Goal: Information Seeking & Learning: Learn about a topic

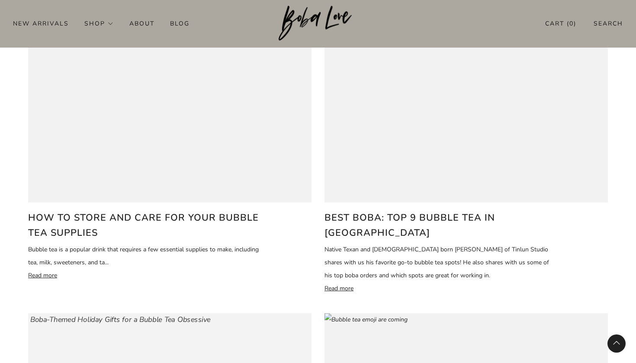
scroll to position [711, 0]
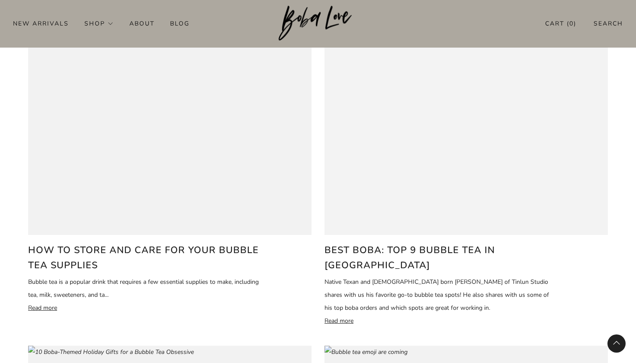
click at [398, 37] on img at bounding box center [358, 30] width 80 height 16
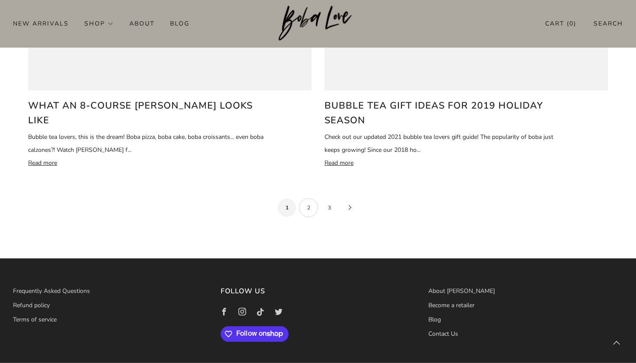
scroll to position [1824, 0]
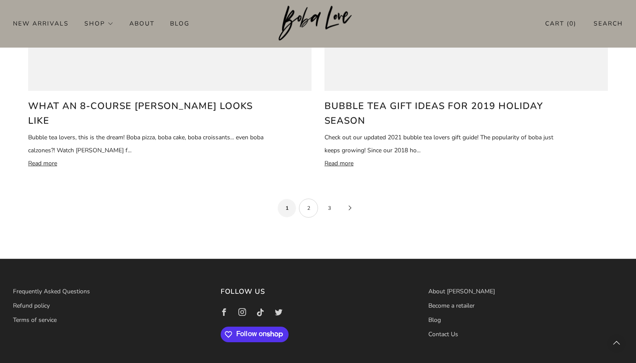
click at [309, 199] on link "2" at bounding box center [308, 208] width 19 height 19
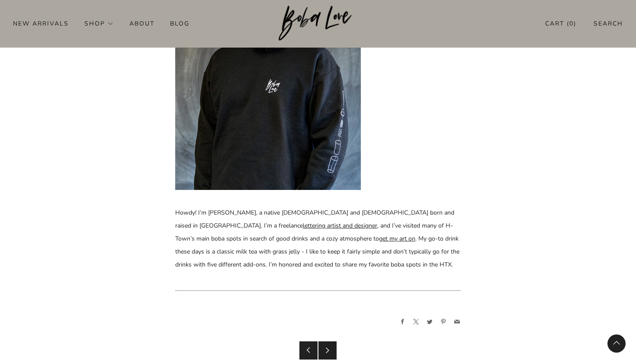
scroll to position [4194, 0]
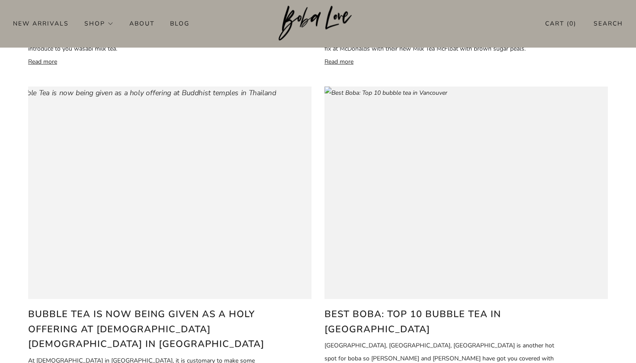
scroll to position [351, 0]
click at [457, 100] on img at bounding box center [385, 93] width 147 height 16
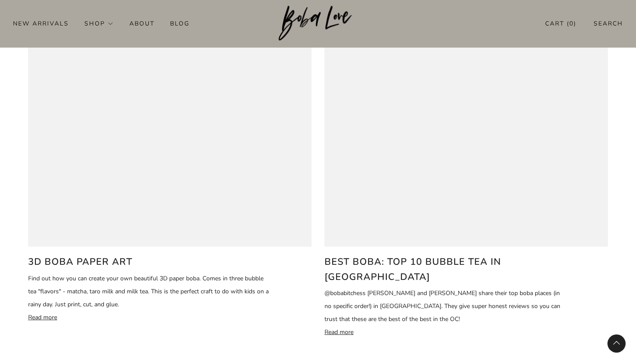
scroll to position [1739, 0]
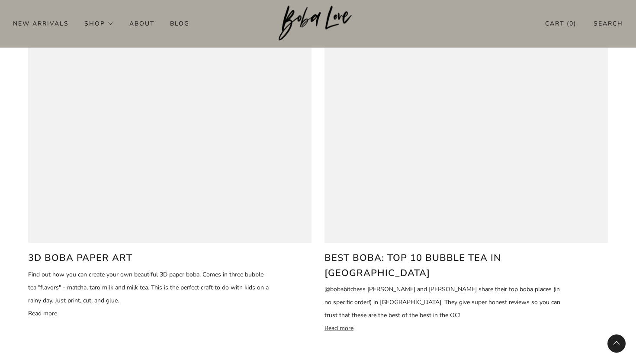
click at [398, 243] on div "Best Boba: Top 10 bubble tea in Orange County @bobabitchess Audrey and Linh sha…" at bounding box center [444, 293] width 241 height 100
click at [405, 45] on img at bounding box center [392, 37] width 163 height 16
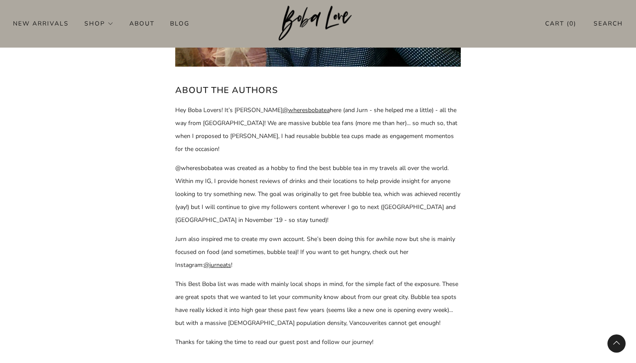
scroll to position [4281, 0]
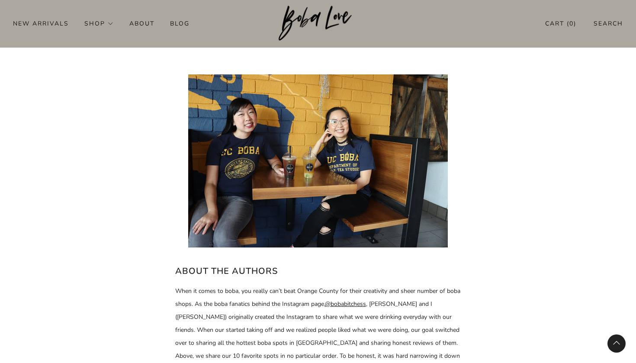
scroll to position [3635, 0]
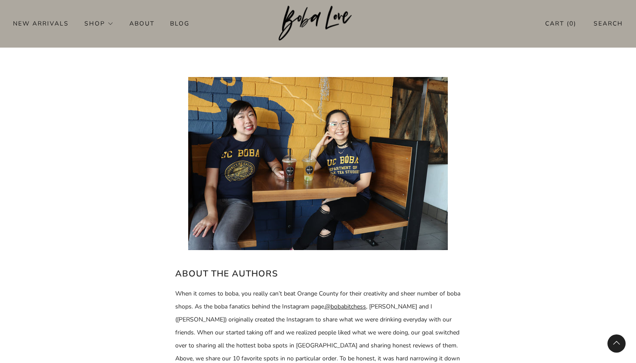
click at [333, 149] on img at bounding box center [317, 163] width 259 height 173
click at [307, 150] on img at bounding box center [317, 163] width 259 height 173
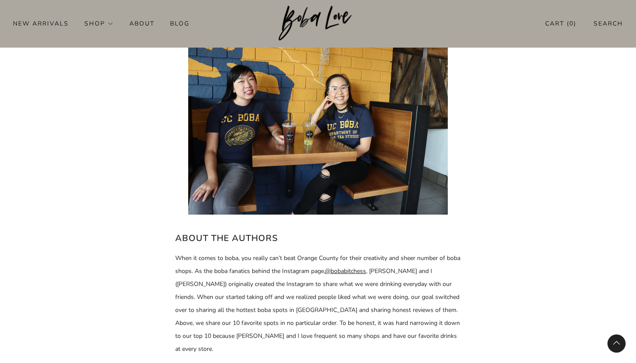
scroll to position [3673, 0]
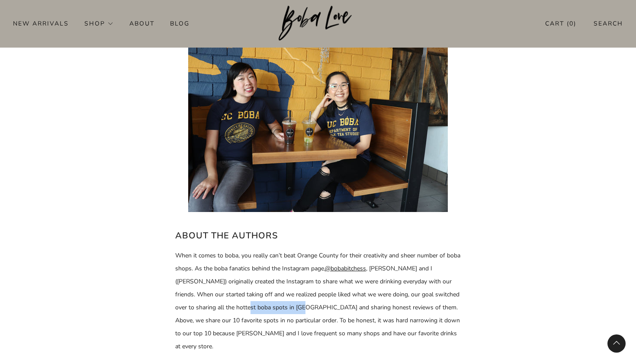
drag, startPoint x: 243, startPoint y: 267, endPoint x: 300, endPoint y: 267, distance: 56.2
click at [300, 269] on span "When it comes to boba, you really can’t beat Orange County for their creativity…" at bounding box center [317, 300] width 285 height 99
click at [391, 265] on span "When it comes to boba, you really can’t beat Orange County for their creativity…" at bounding box center [317, 300] width 285 height 99
drag, startPoint x: 387, startPoint y: 266, endPoint x: 428, endPoint y: 269, distance: 41.2
click at [428, 269] on span "When it comes to boba, you really can’t beat Orange County for their creativity…" at bounding box center [317, 300] width 285 height 99
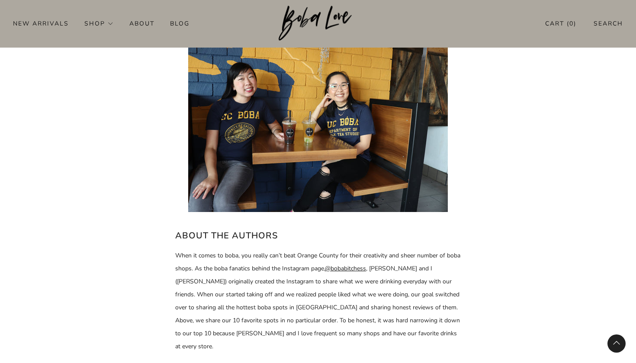
click at [380, 266] on span "When it comes to boba, you really can’t beat Orange County for their creativity…" at bounding box center [317, 300] width 285 height 99
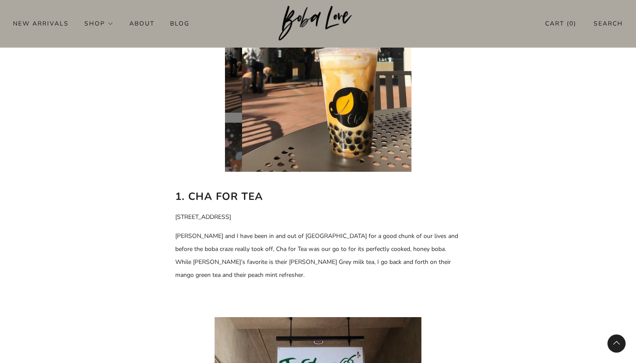
scroll to position [466, 0]
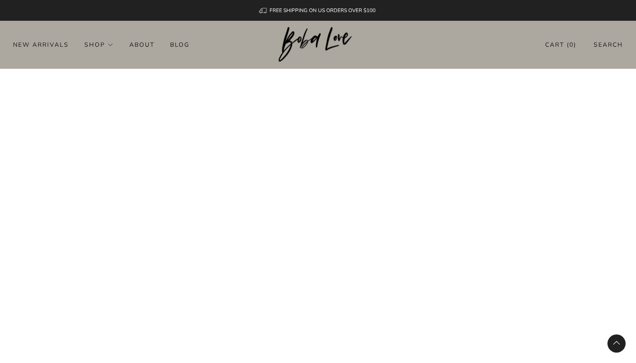
scroll to position [1739, 0]
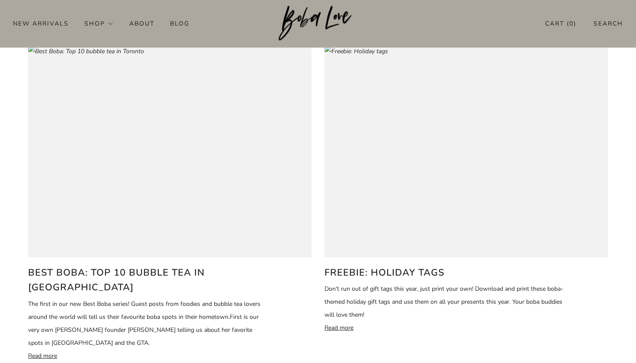
scroll to position [144, 0]
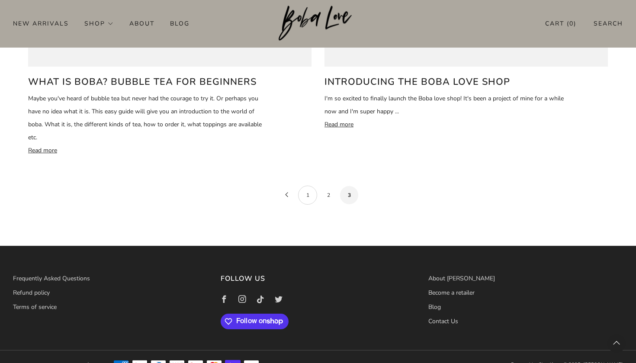
scroll to position [1226, 0]
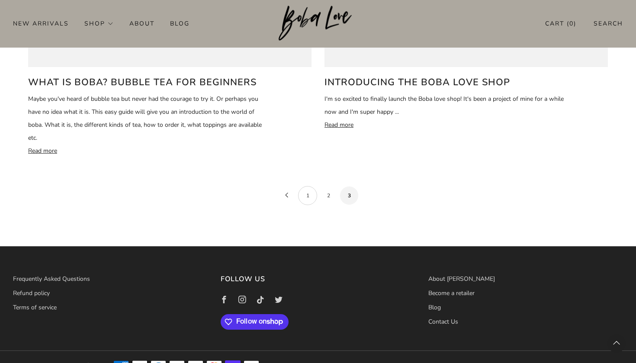
click at [304, 186] on link "1" at bounding box center [307, 195] width 19 height 19
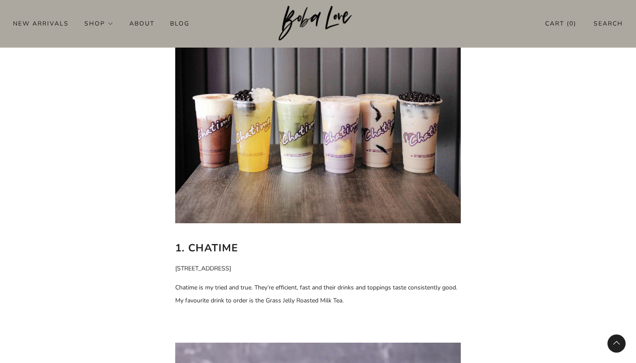
scroll to position [435, 0]
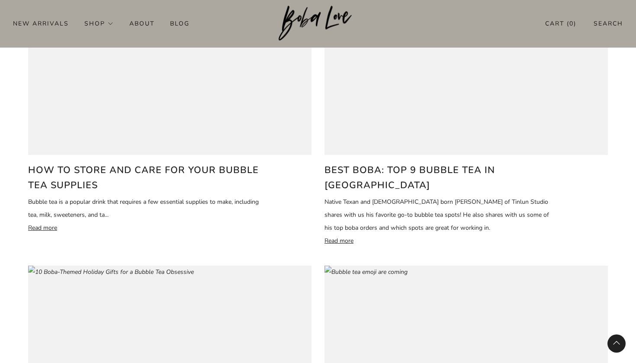
scroll to position [780, 0]
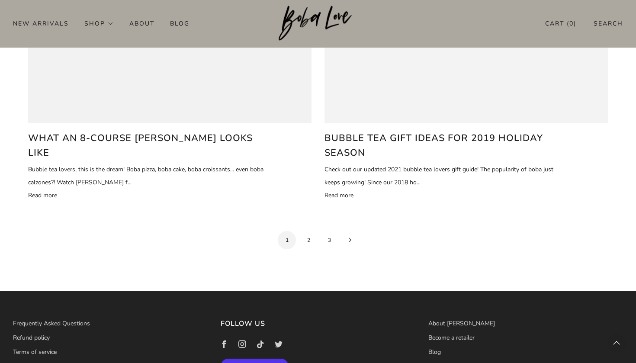
scroll to position [1819, 0]
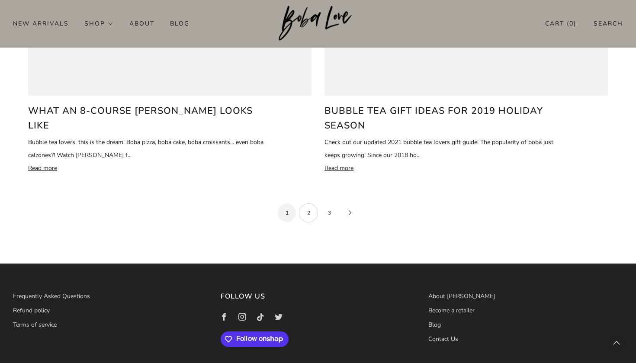
click at [309, 203] on link "2" at bounding box center [308, 212] width 19 height 19
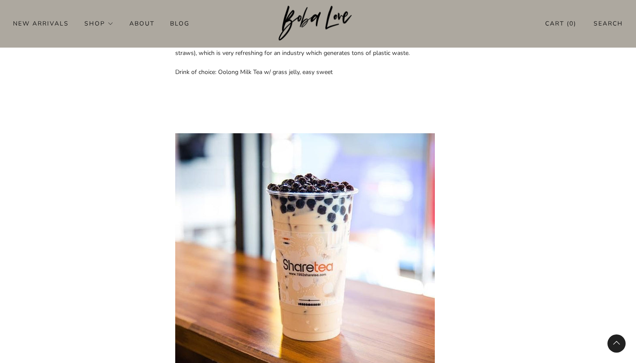
scroll to position [959, 0]
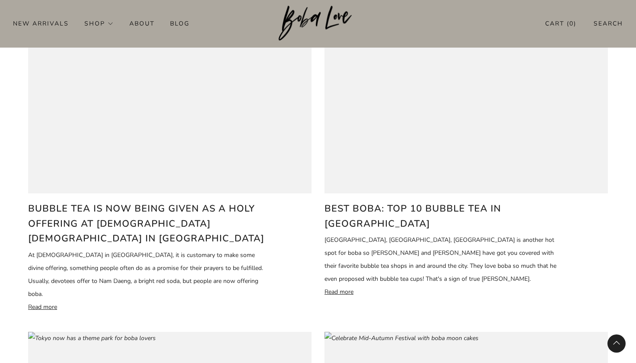
scroll to position [468, 0]
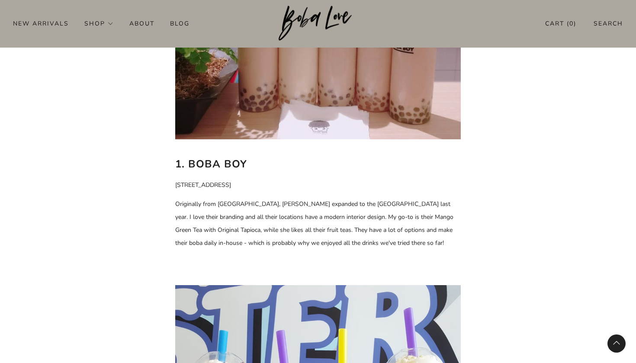
scroll to position [506, 0]
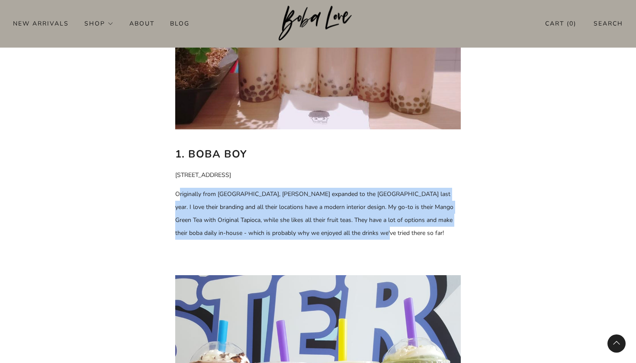
drag, startPoint x: 178, startPoint y: 194, endPoint x: 354, endPoint y: 226, distance: 179.0
click at [354, 226] on p "Originally from Toronto, Boba Boy expanded to the West Coast last year. I love …" at bounding box center [317, 214] width 285 height 52
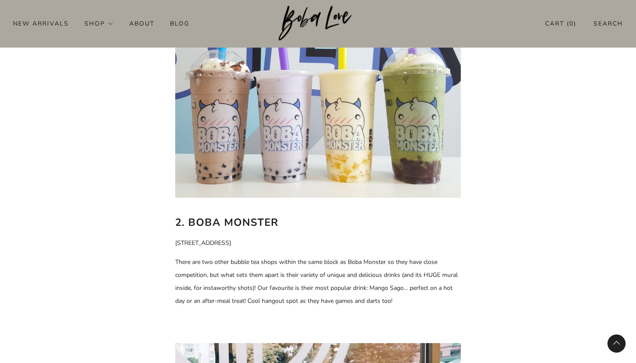
scroll to position [814, 0]
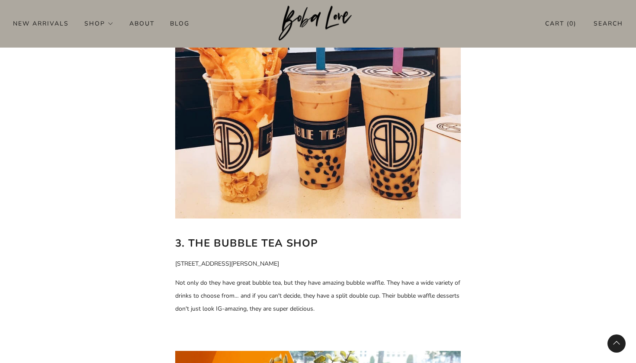
scroll to position [1168, 0]
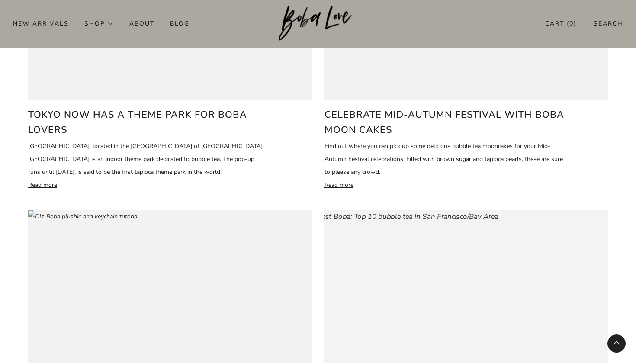
scroll to position [930, 0]
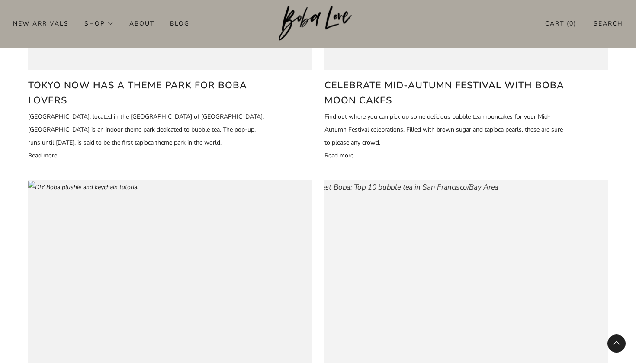
click at [410, 195] on img at bounding box center [403, 187] width 189 height 16
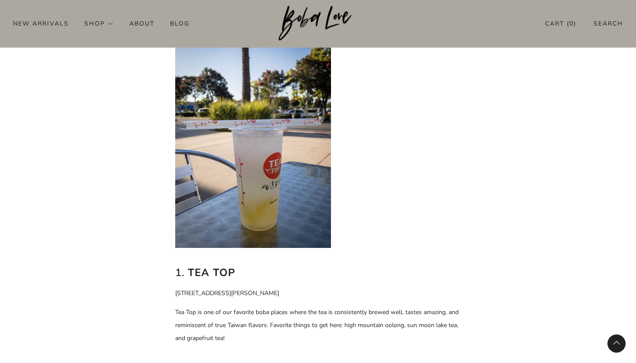
scroll to position [389, 0]
